Goal: Transaction & Acquisition: Purchase product/service

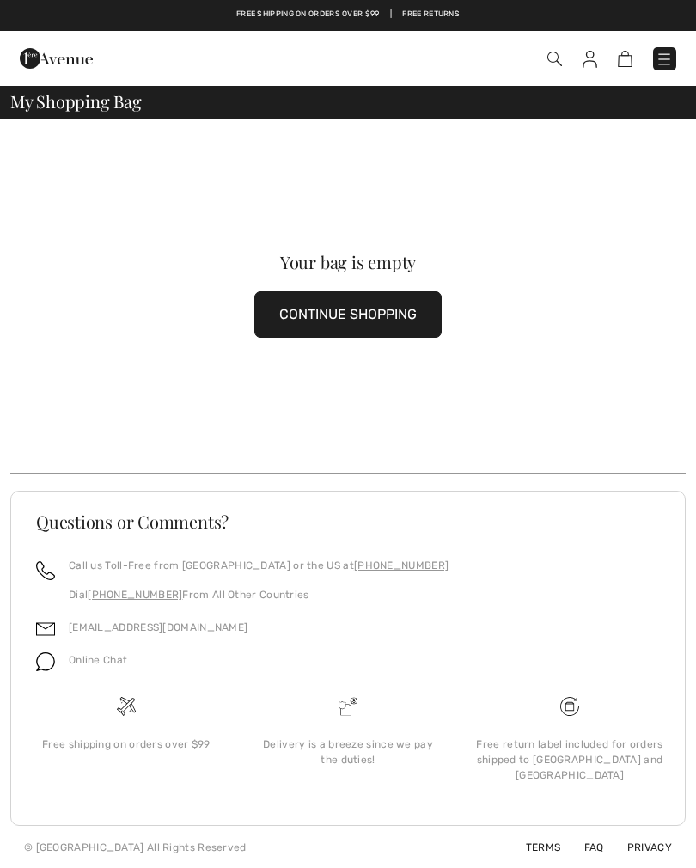
checkbox input "true"
click at [328, 310] on button "CONTINUE SHOPPING" at bounding box center [347, 314] width 187 height 46
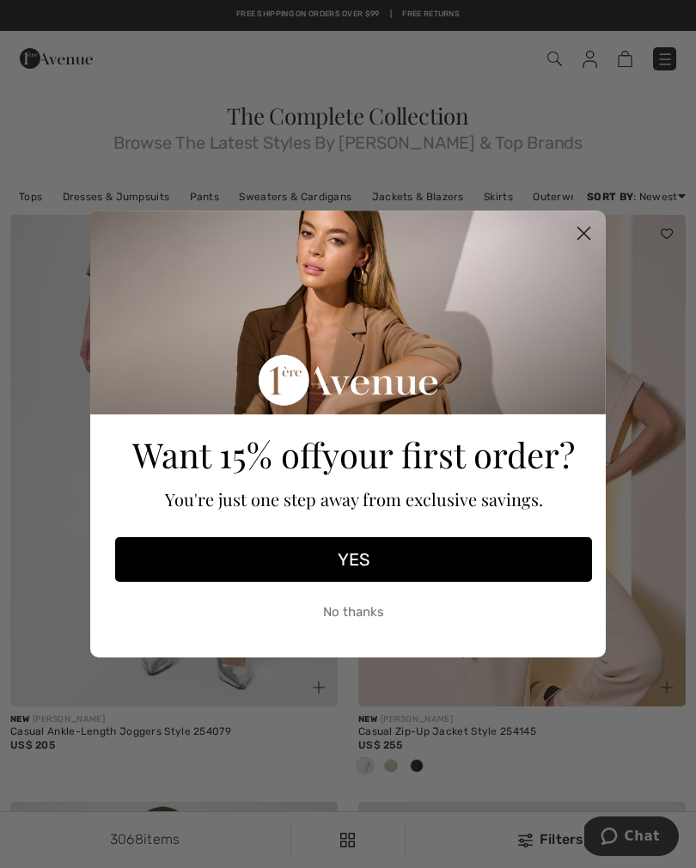
click at [580, 230] on icon "Close dialog" at bounding box center [585, 234] width 12 height 12
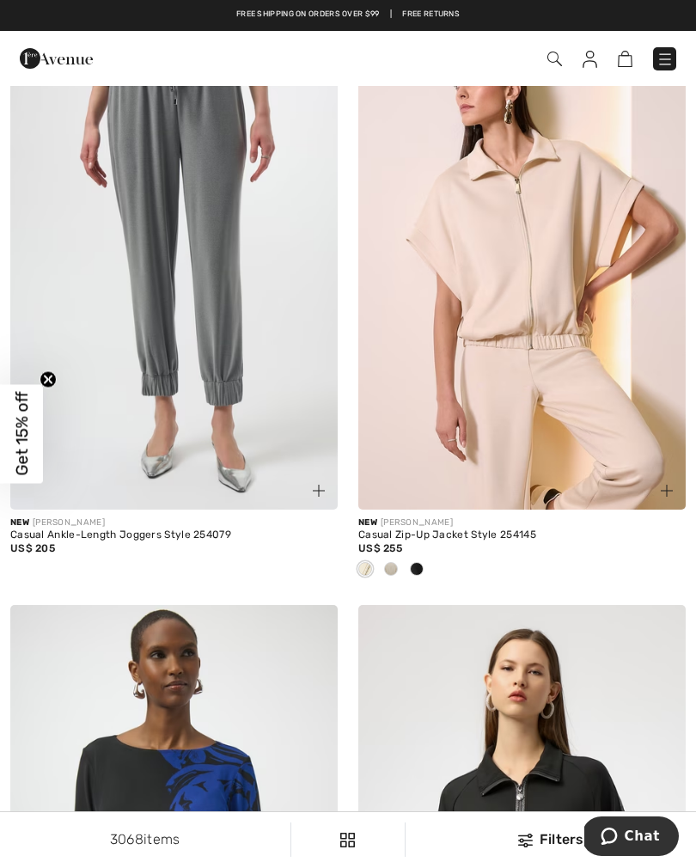
scroll to position [181, 0]
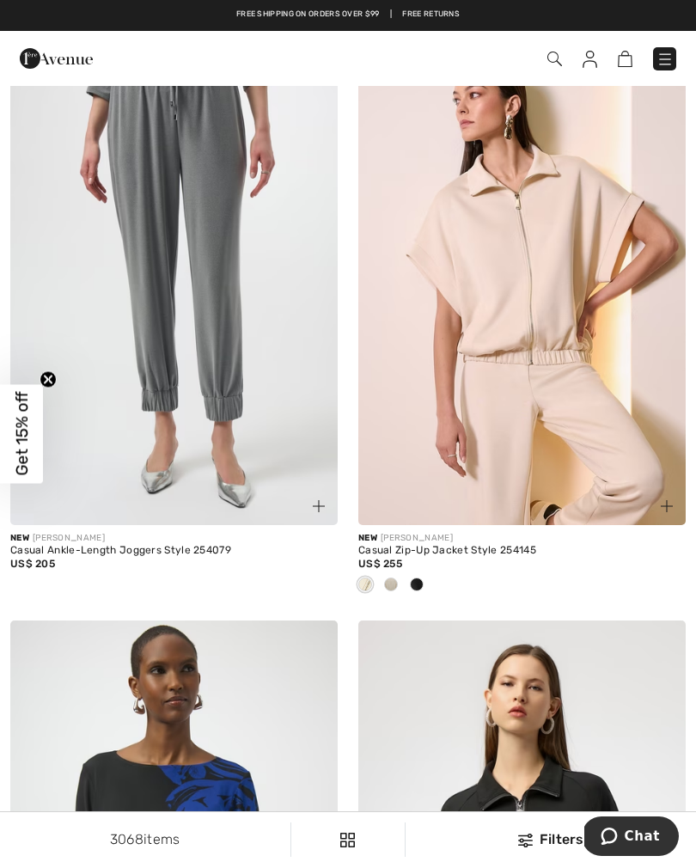
click at [551, 57] on img at bounding box center [555, 59] width 15 height 15
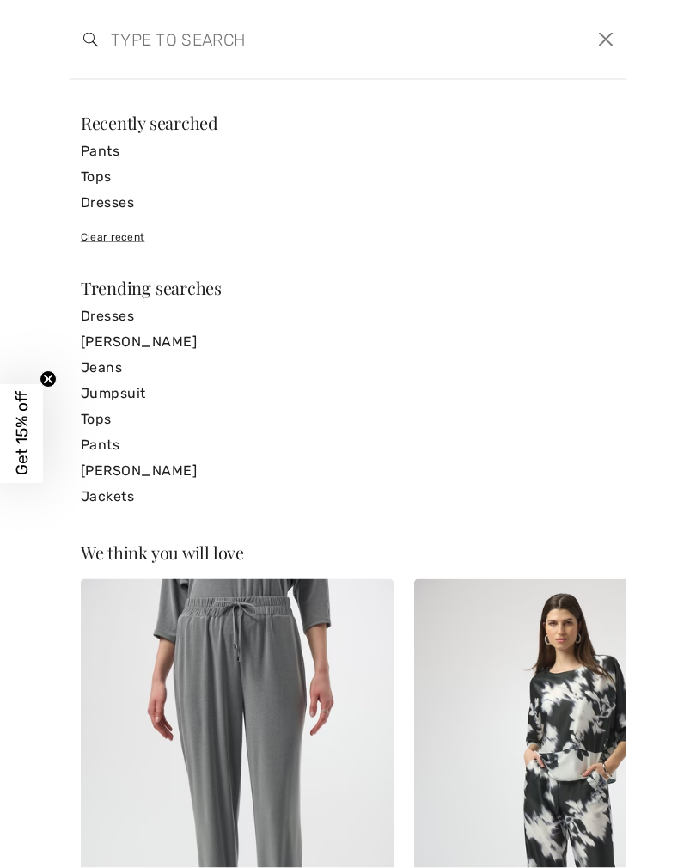
scroll to position [16, 0]
click at [138, 26] on input "search" at bounding box center [289, 40] width 382 height 52
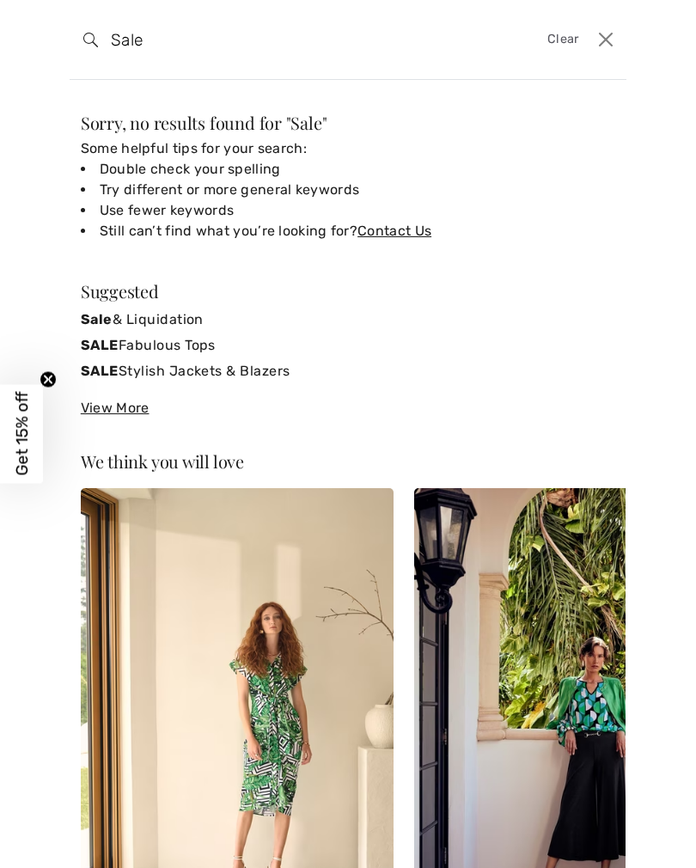
type input "Sale"
click at [475, 261] on div "Sorry, no results found for " Sale " Some helpful tips for your search: Double …" at bounding box center [348, 283] width 535 height 339
click at [169, 313] on link "Sale & Liquidation" at bounding box center [348, 320] width 535 height 26
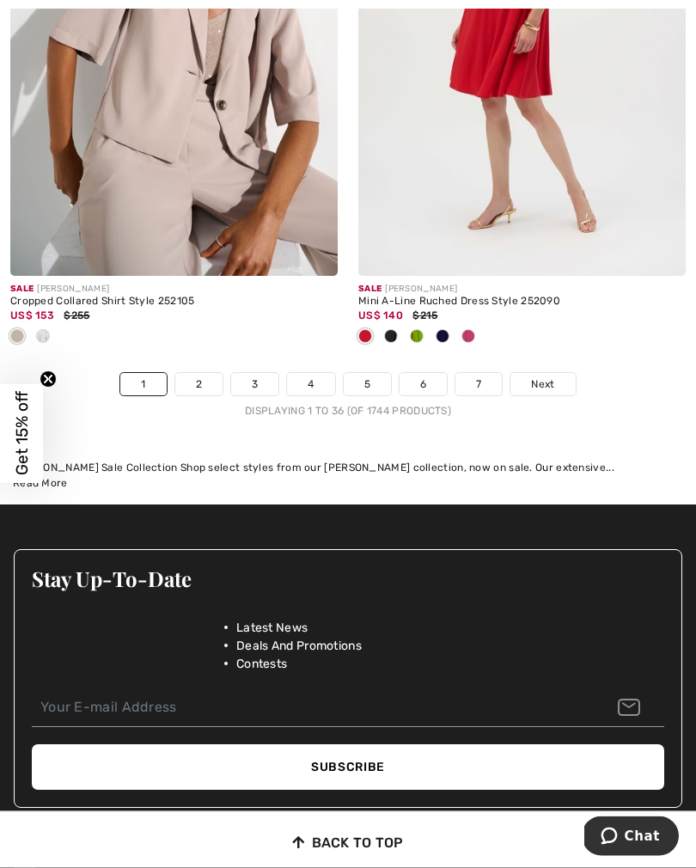
scroll to position [10290, 0]
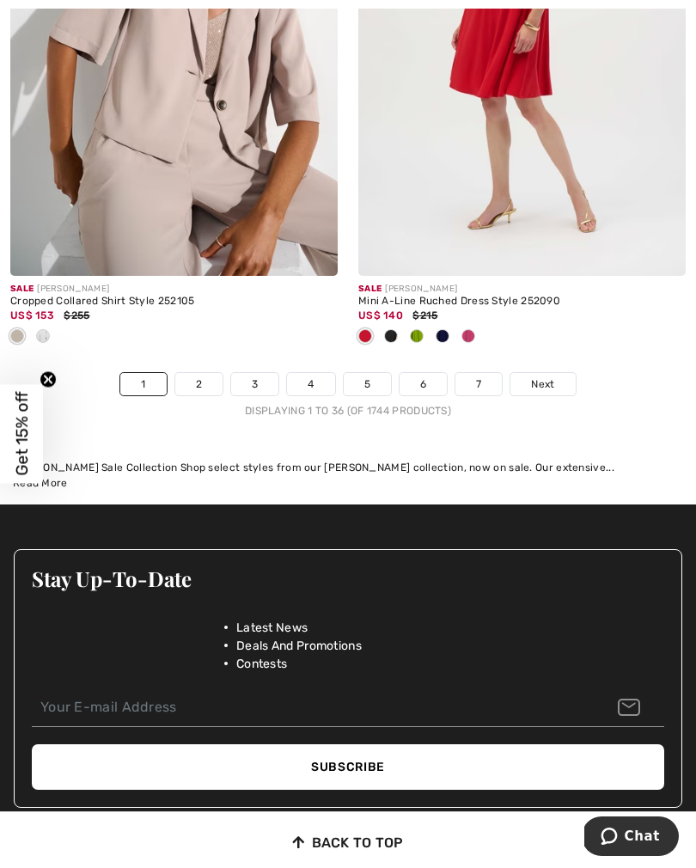
click at [545, 377] on span "Next" at bounding box center [542, 384] width 23 height 15
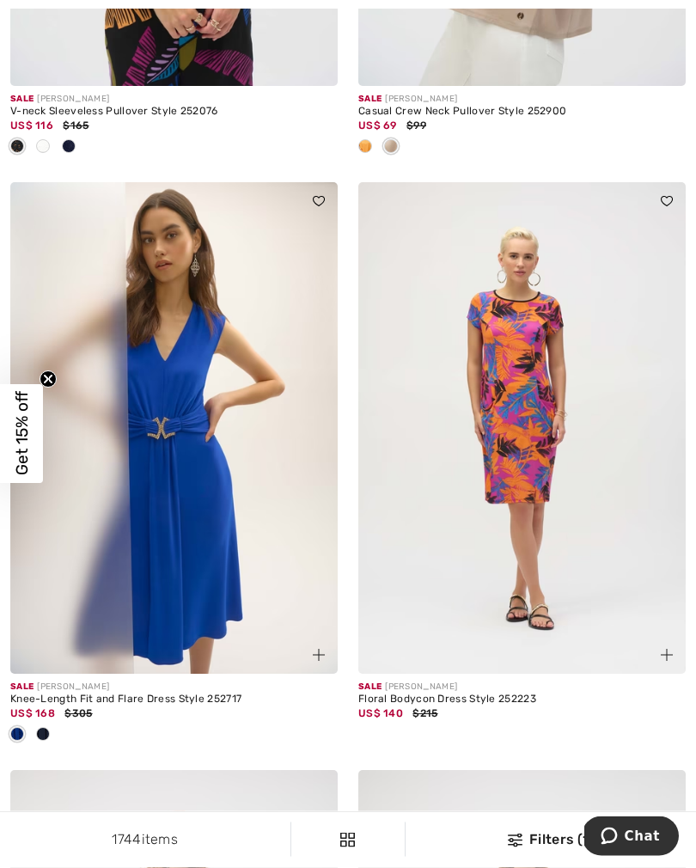
scroll to position [7827, 0]
click at [51, 386] on circle "Close teaser" at bounding box center [48, 379] width 16 height 16
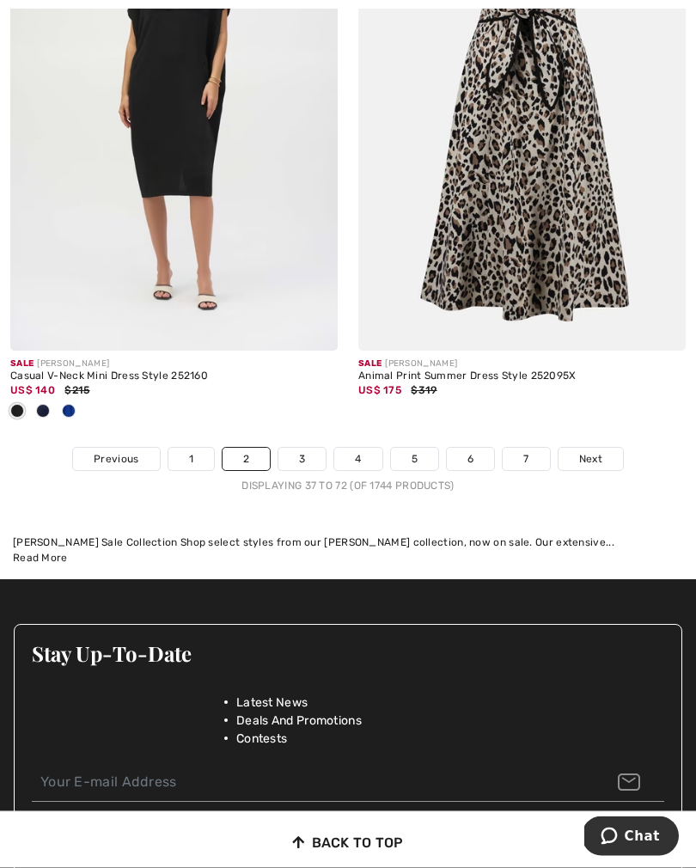
scroll to position [10499, 0]
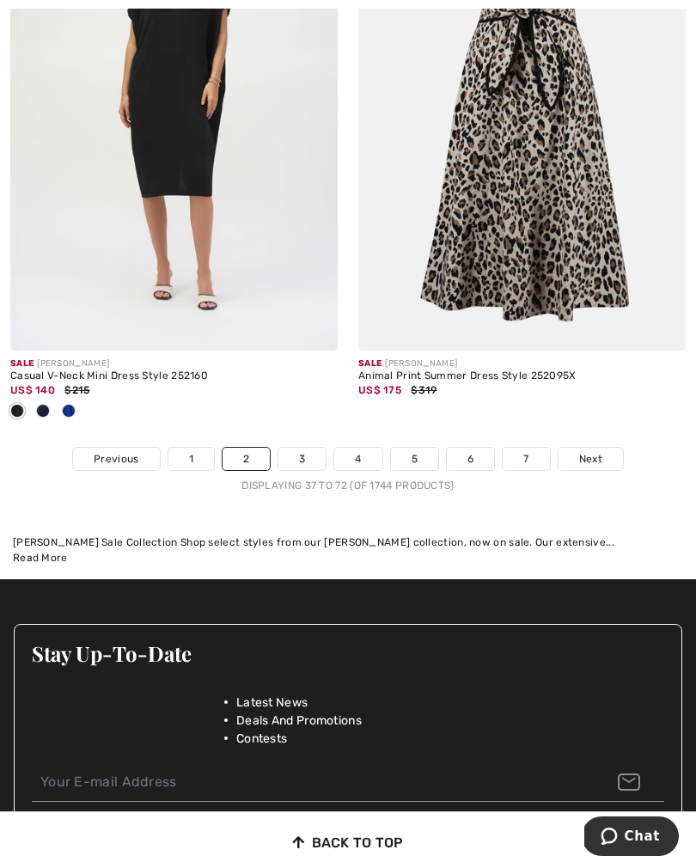
click at [592, 451] on span "Next" at bounding box center [590, 458] width 23 height 15
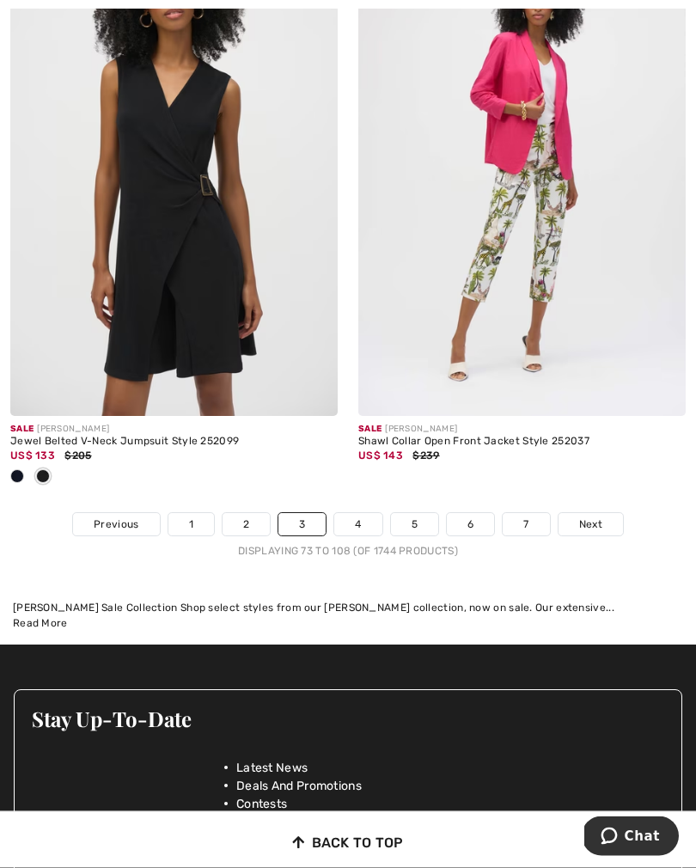
scroll to position [10349, 0]
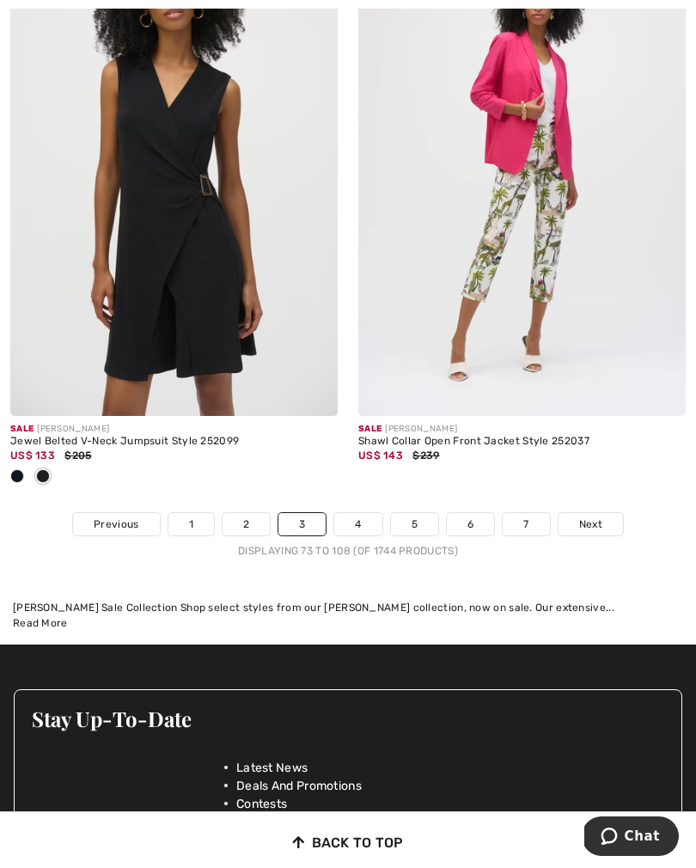
click at [591, 517] on span "Next" at bounding box center [590, 524] width 23 height 15
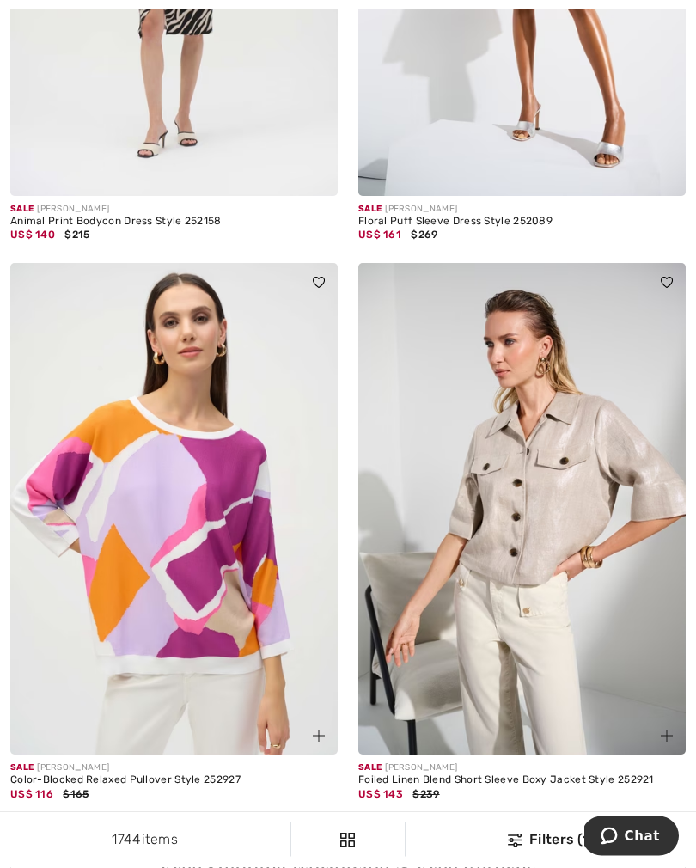
scroll to position [6368, 0]
click at [530, 579] on img at bounding box center [523, 509] width 328 height 492
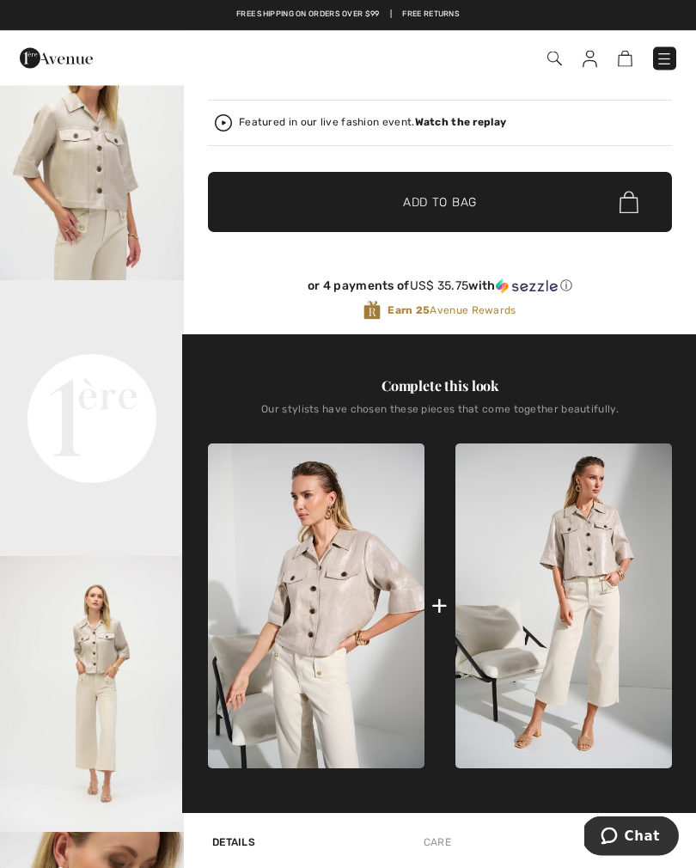
scroll to position [357, 0]
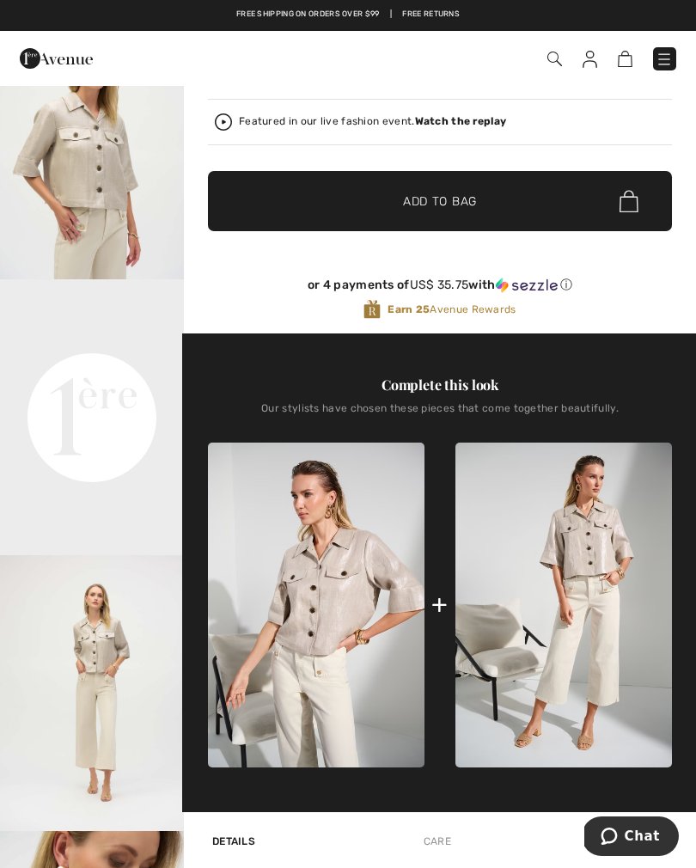
click at [611, 640] on img at bounding box center [564, 606] width 217 height 326
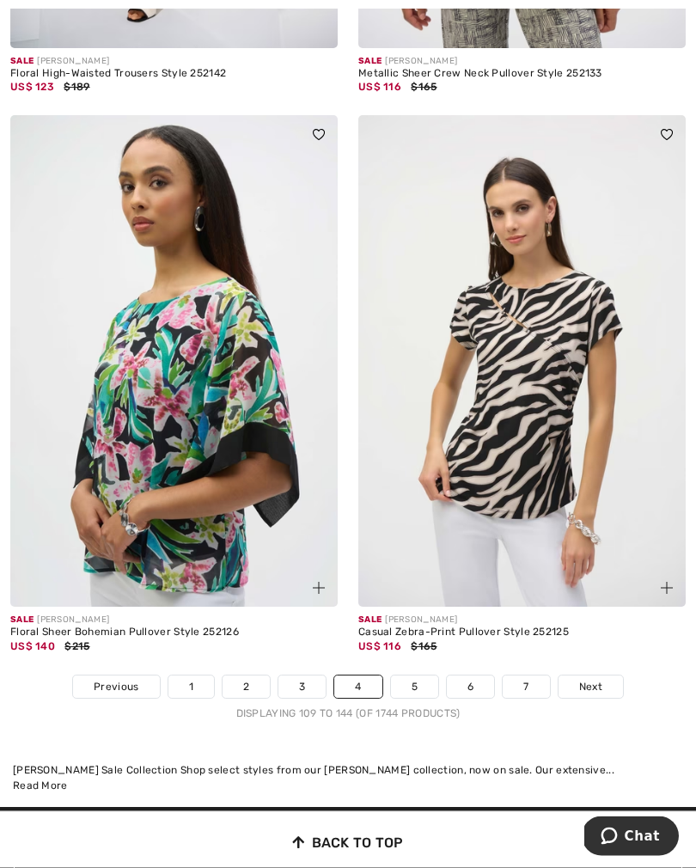
scroll to position [10044, 0]
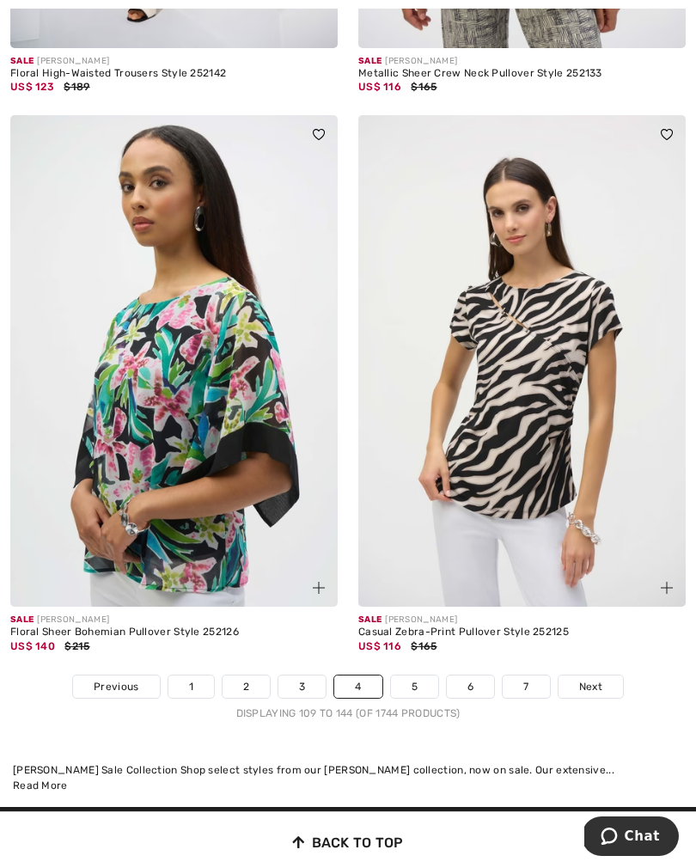
click at [592, 679] on span "Next" at bounding box center [590, 686] width 23 height 15
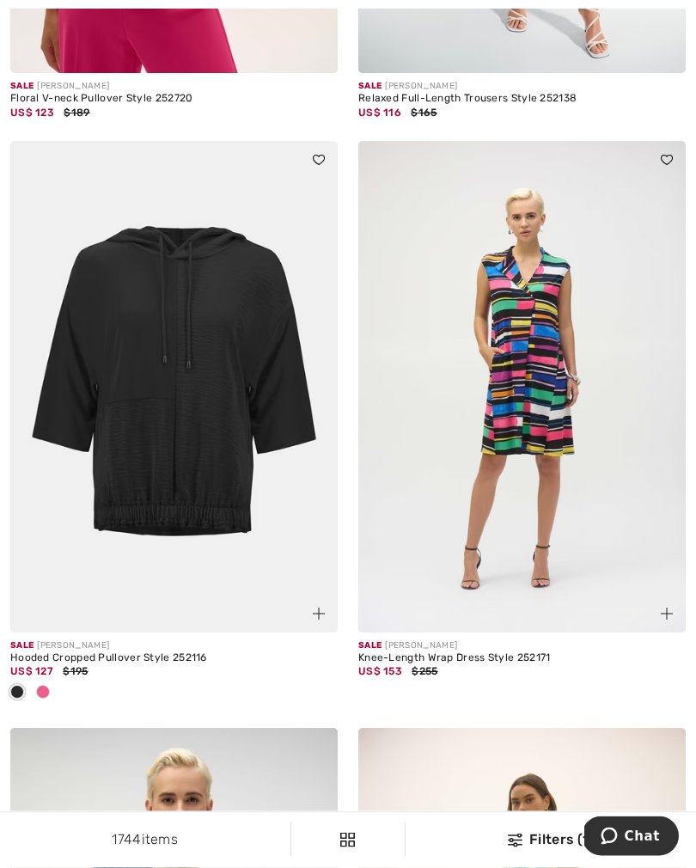
scroll to position [9375, 0]
click at [646, 640] on div "Sale [PERSON_NAME]" at bounding box center [523, 646] width 328 height 13
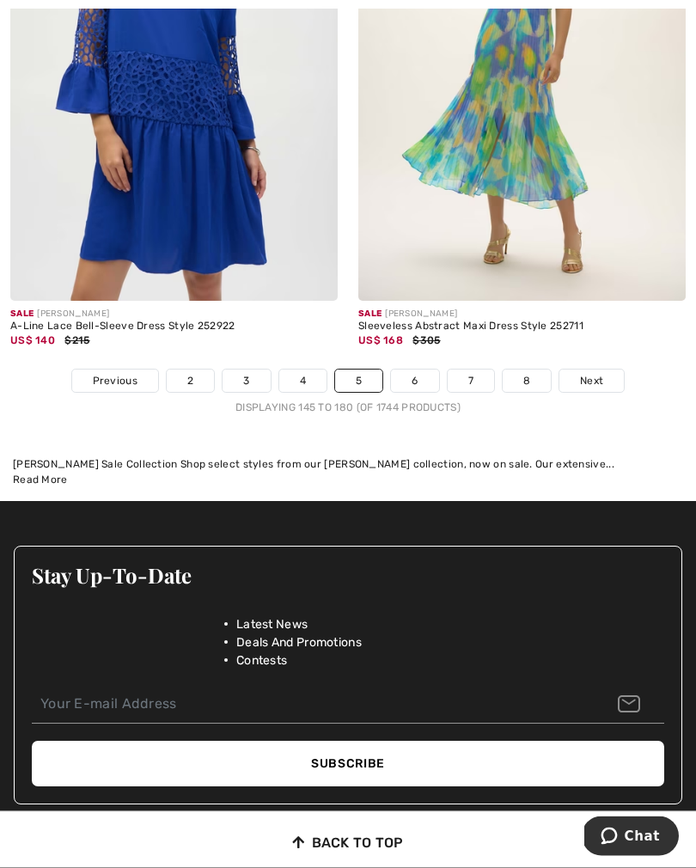
scroll to position [10294, 0]
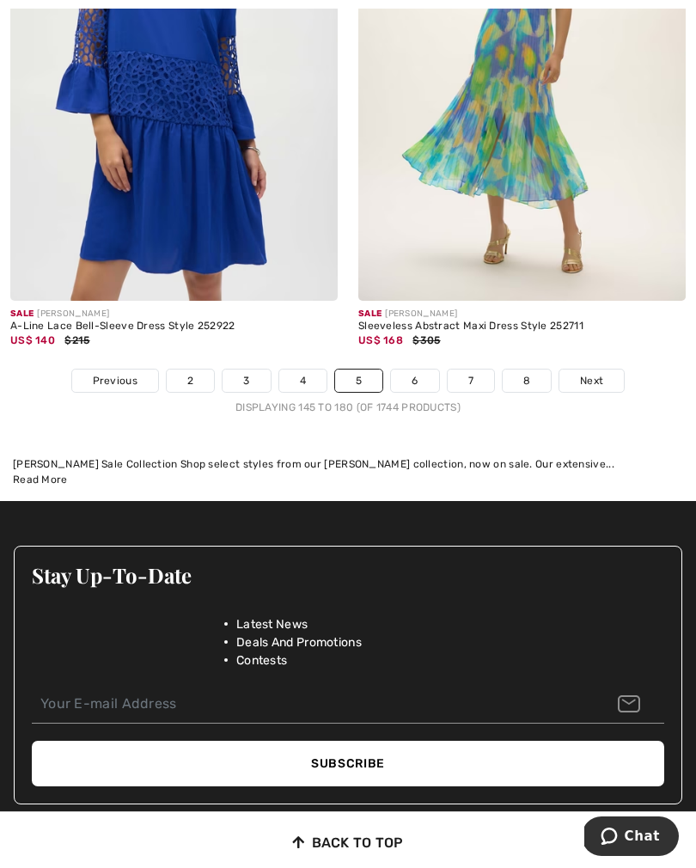
click at [586, 373] on span "Next" at bounding box center [591, 380] width 23 height 15
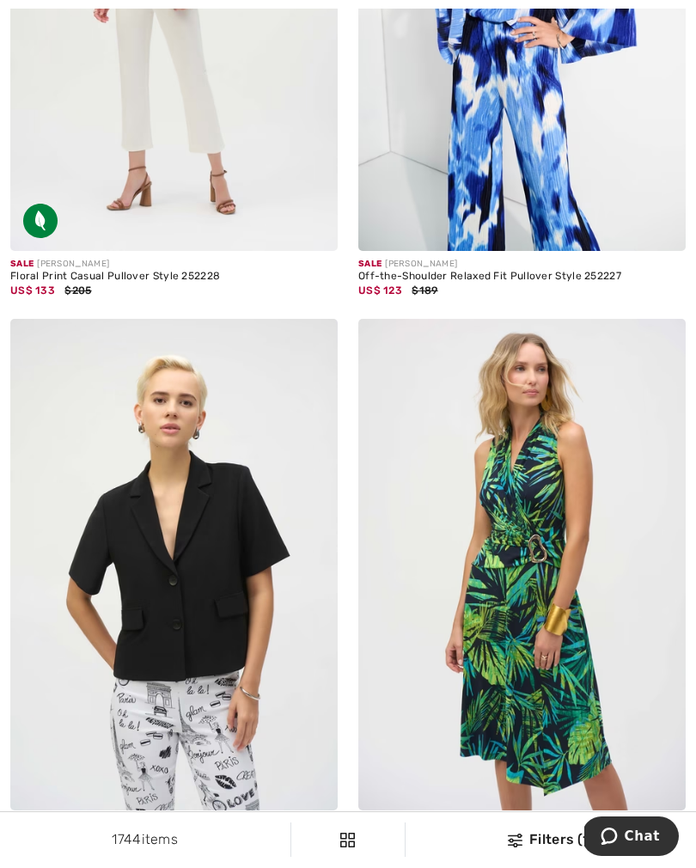
scroll to position [5610, 0]
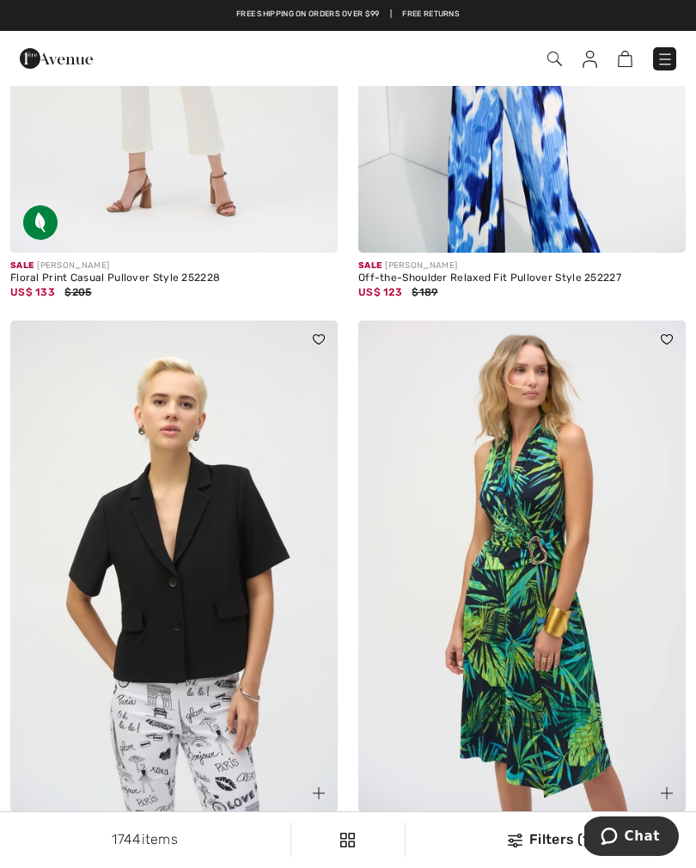
click at [194, 578] on img at bounding box center [174, 567] width 328 height 492
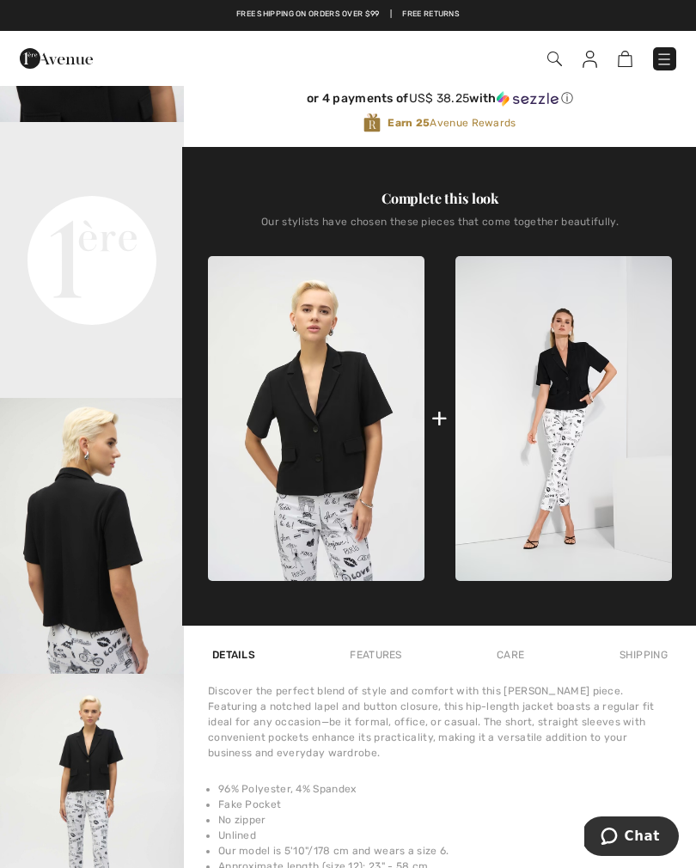
scroll to position [500, 0]
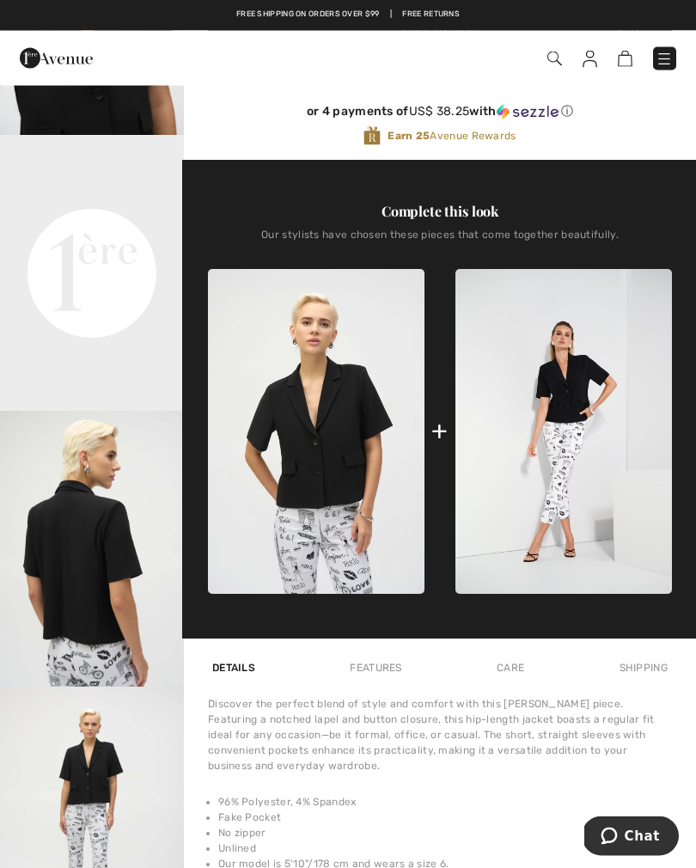
click at [552, 432] on img at bounding box center [564, 433] width 217 height 326
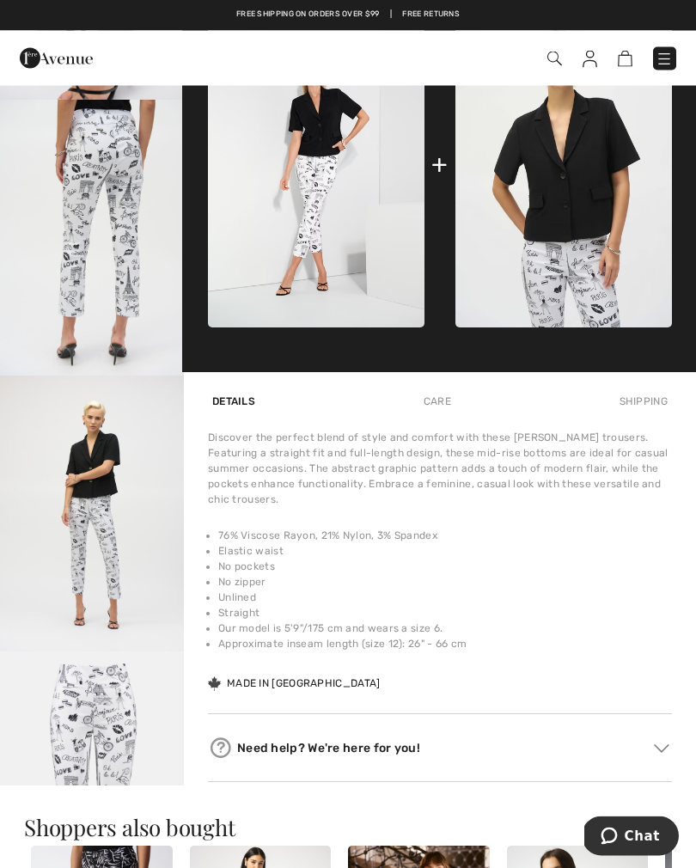
scroll to position [802, 0]
